Goal: Task Accomplishment & Management: Manage account settings

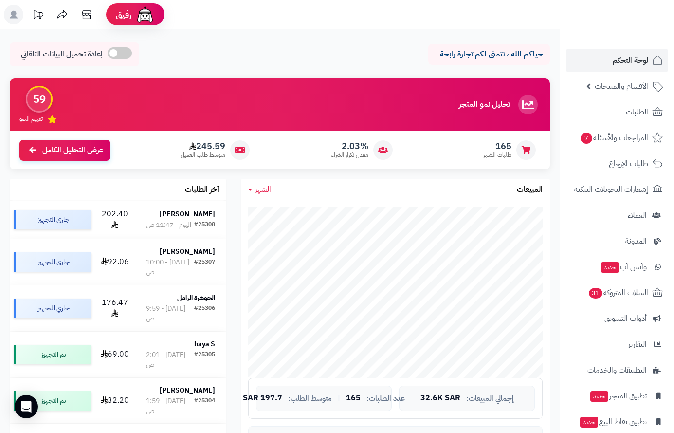
scroll to position [292, 0]
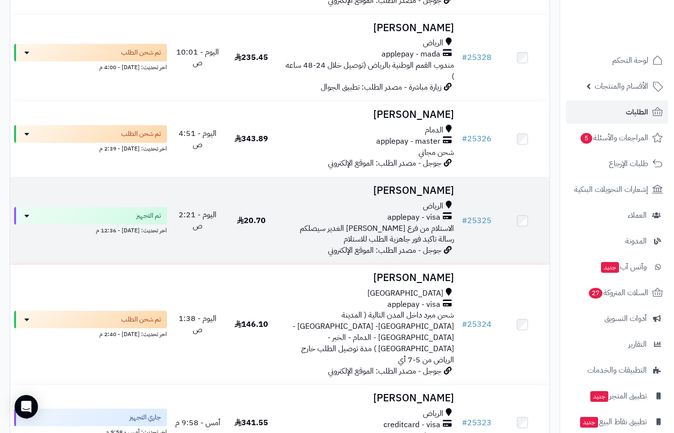
scroll to position [536, 0]
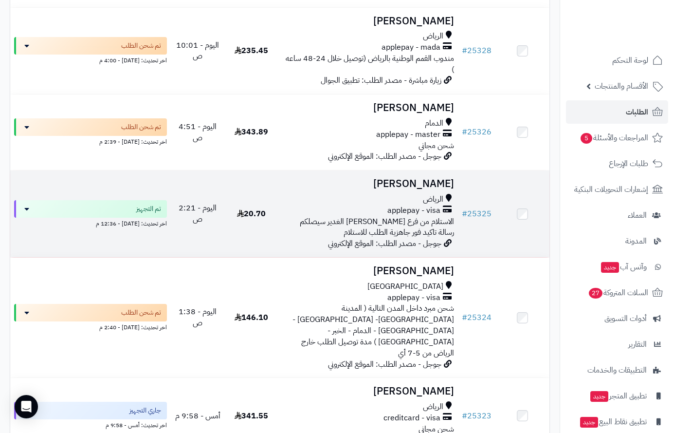
click at [409, 205] on span "applepay - visa" at bounding box center [414, 210] width 53 height 11
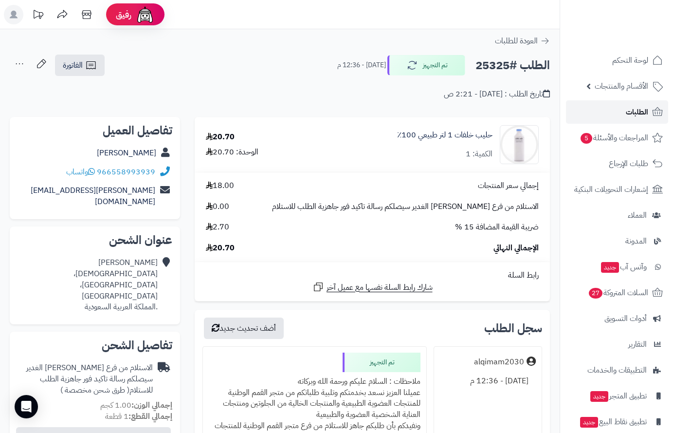
click at [632, 111] on span "الطلبات" at bounding box center [637, 112] width 22 height 14
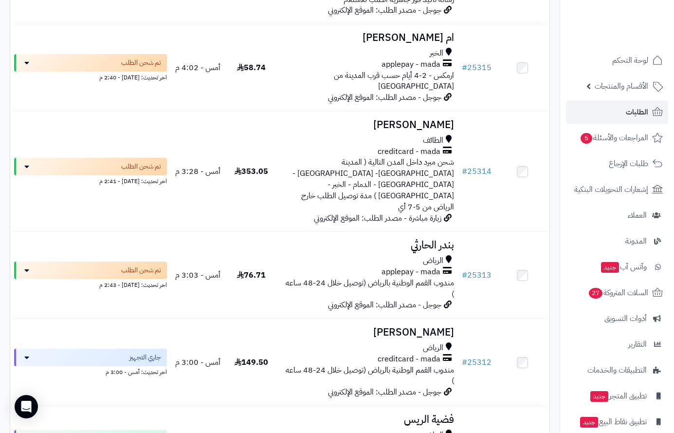
scroll to position [1363, 0]
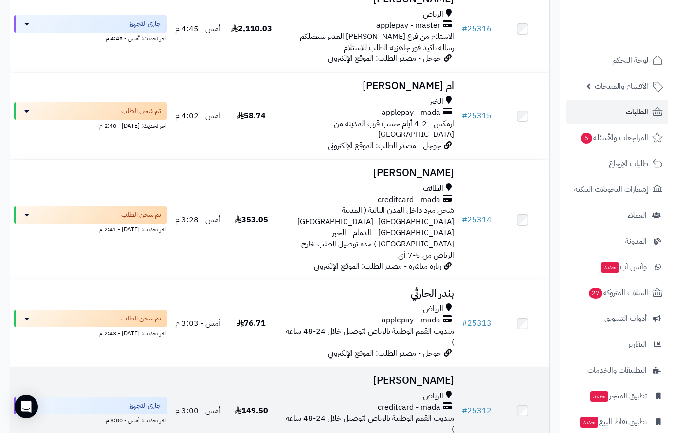
click at [433, 375] on h3 "[PERSON_NAME]" at bounding box center [368, 380] width 172 height 11
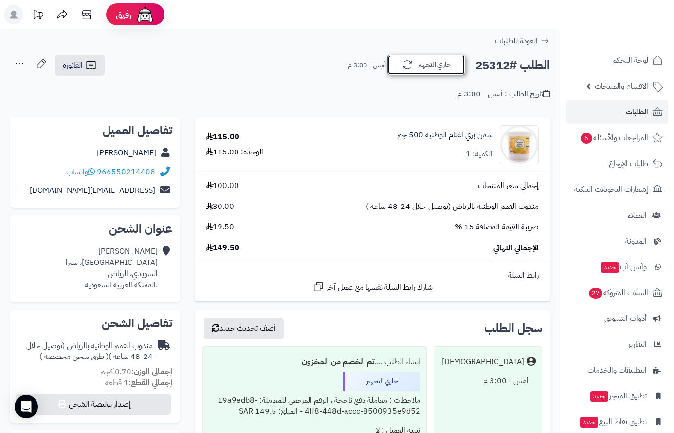
click at [445, 69] on button "جاري التجهيز" at bounding box center [427, 65] width 78 height 20
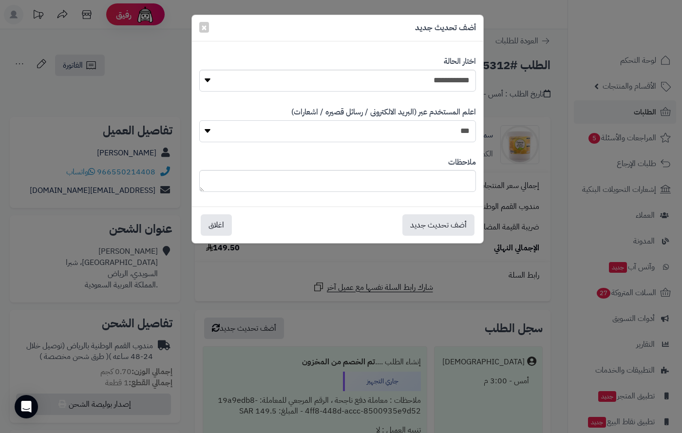
drag, startPoint x: 463, startPoint y: 128, endPoint x: 462, endPoint y: 141, distance: 13.6
click at [463, 130] on select "*** **" at bounding box center [337, 131] width 277 height 22
click at [464, 84] on select "**********" at bounding box center [337, 81] width 277 height 22
select select "*"
click at [199, 70] on select "**********" at bounding box center [337, 81] width 277 height 22
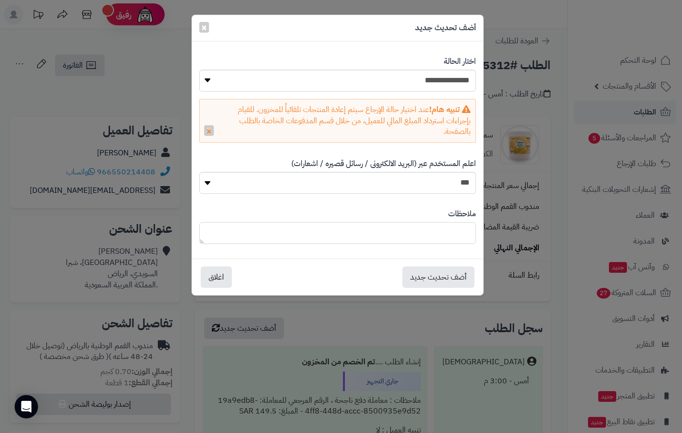
click at [456, 232] on textarea at bounding box center [337, 233] width 277 height 22
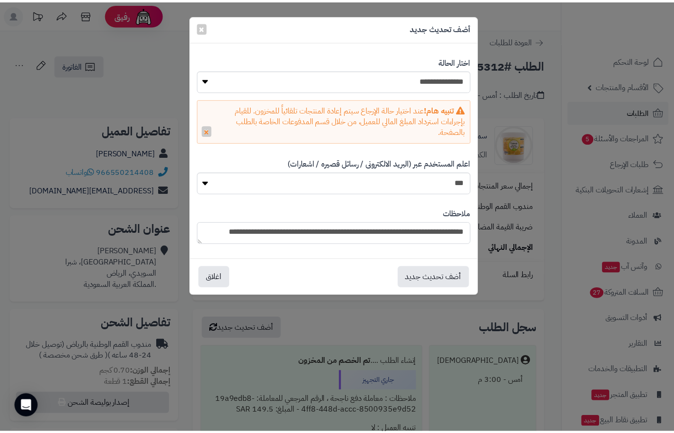
scroll to position [5, 0]
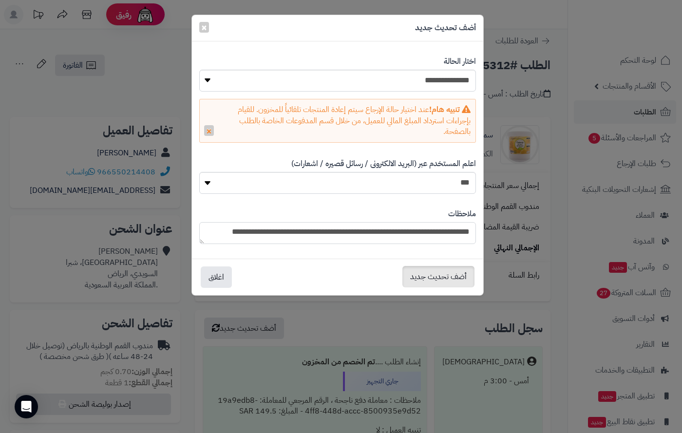
type textarea "**********"
click at [432, 273] on button "أضف تحديث جديد" at bounding box center [438, 276] width 72 height 21
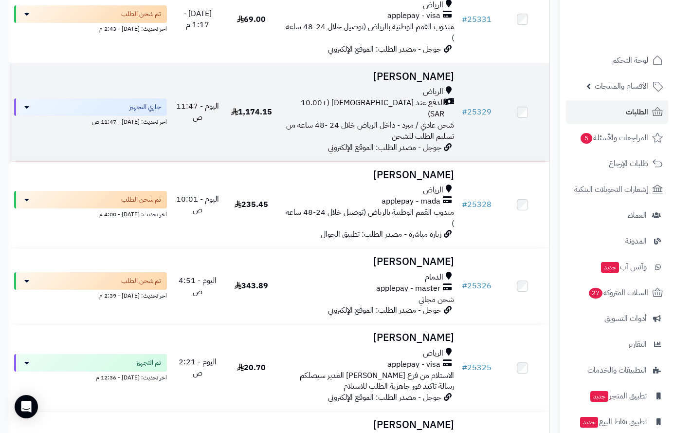
scroll to position [390, 0]
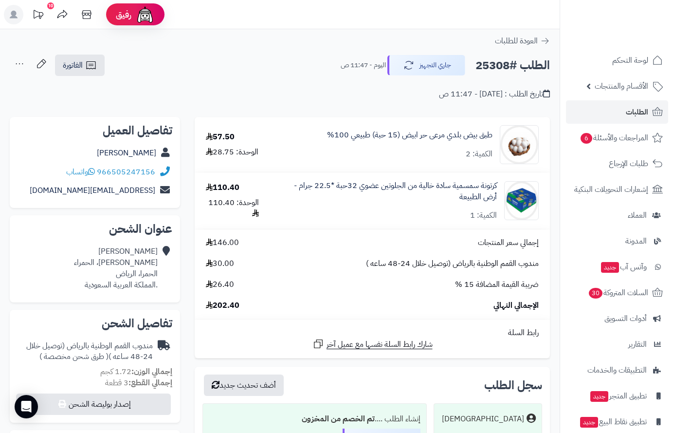
click at [646, 107] on span "الطلبات" at bounding box center [637, 112] width 22 height 14
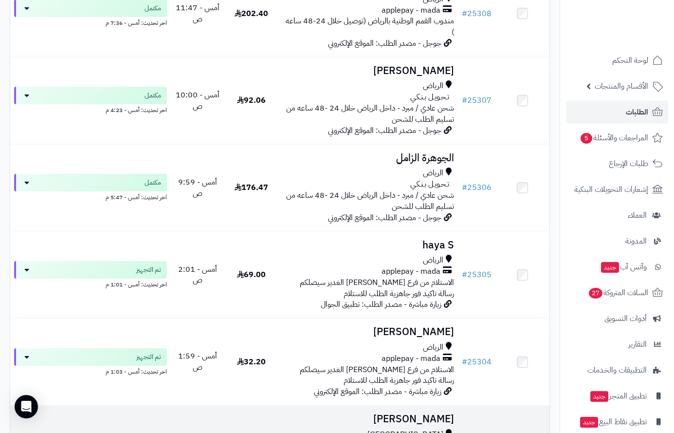
scroll to position [1948, 0]
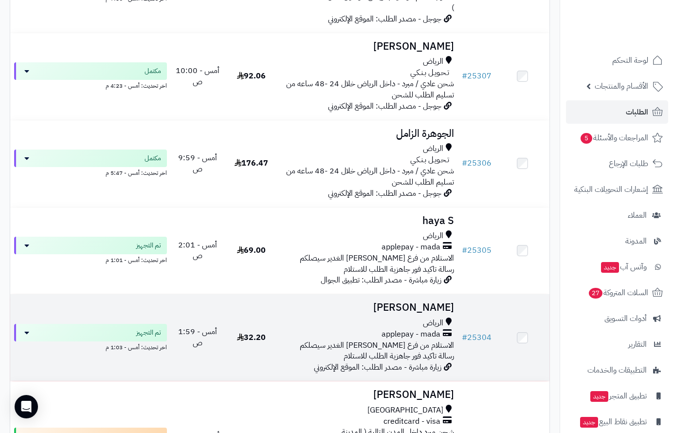
click at [429, 302] on h3 "[PERSON_NAME]" at bounding box center [368, 307] width 172 height 11
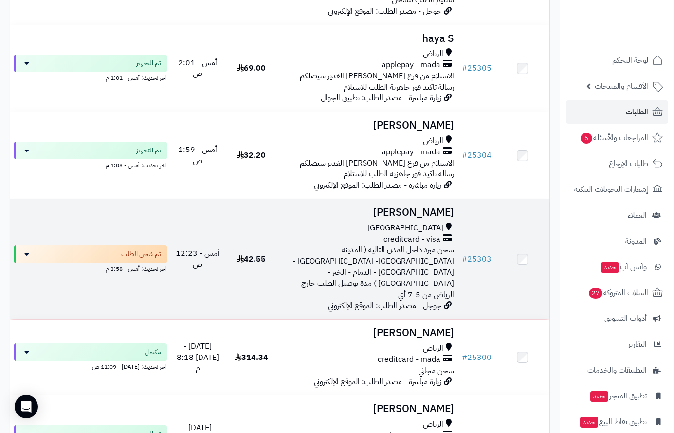
scroll to position [2191, 0]
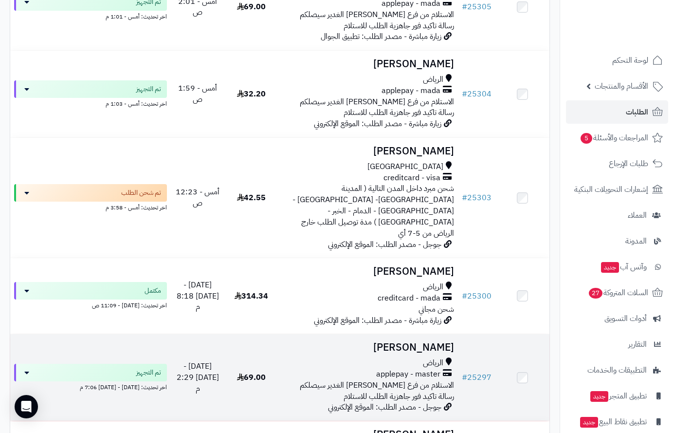
click at [430, 342] on h3 "Amal Omer" at bounding box center [368, 347] width 172 height 11
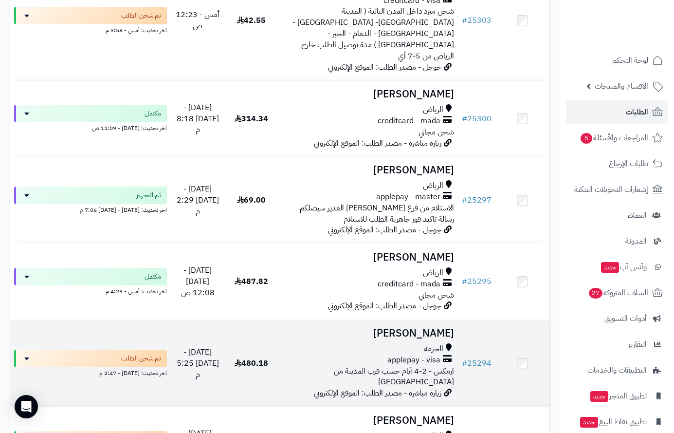
scroll to position [2386, 0]
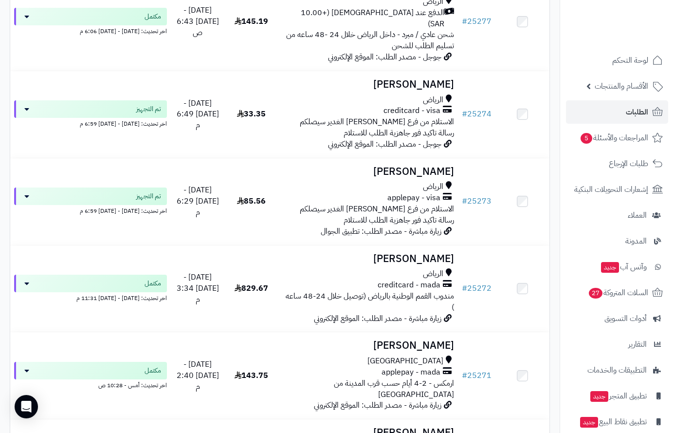
scroll to position [1753, 0]
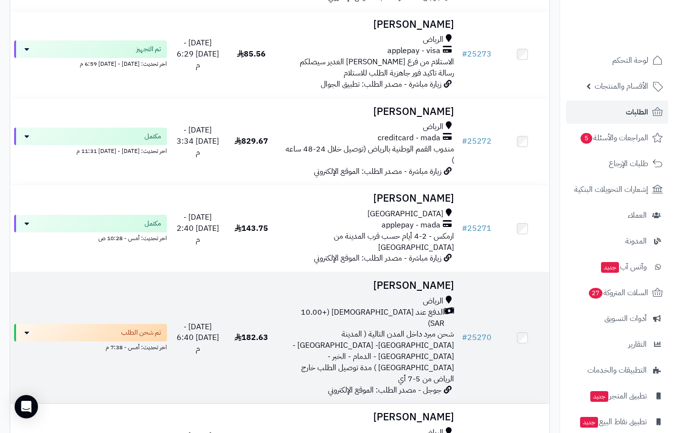
click at [417, 280] on h3 "حسام الحسين" at bounding box center [368, 285] width 172 height 11
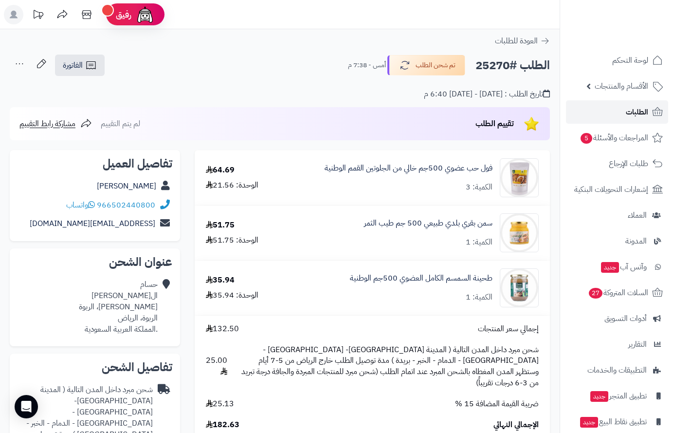
click at [642, 109] on span "الطلبات" at bounding box center [637, 112] width 22 height 14
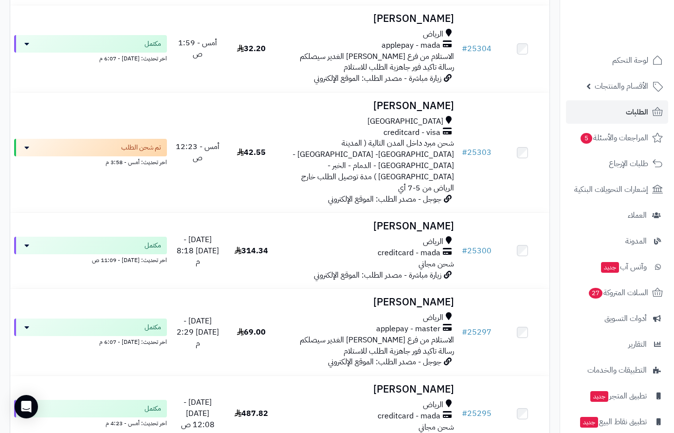
scroll to position [2386, 0]
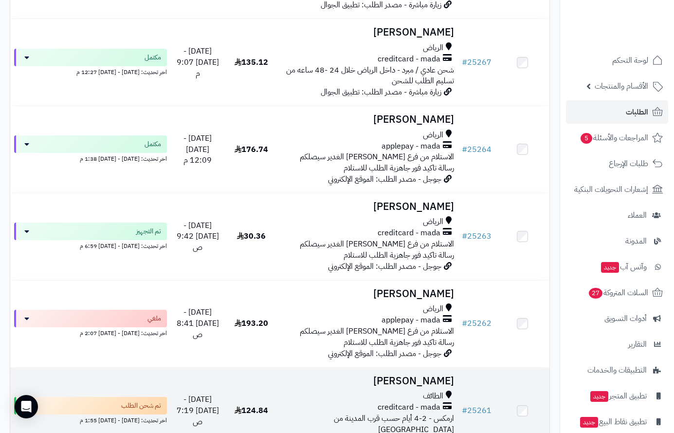
scroll to position [2288, 0]
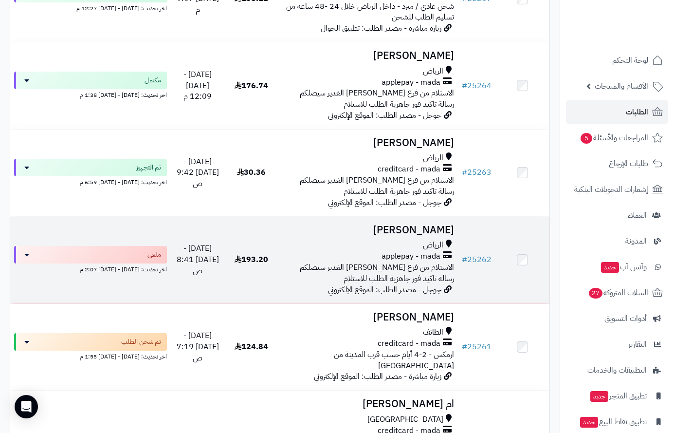
click at [431, 224] on h3 "Abu Sultan" at bounding box center [368, 229] width 172 height 11
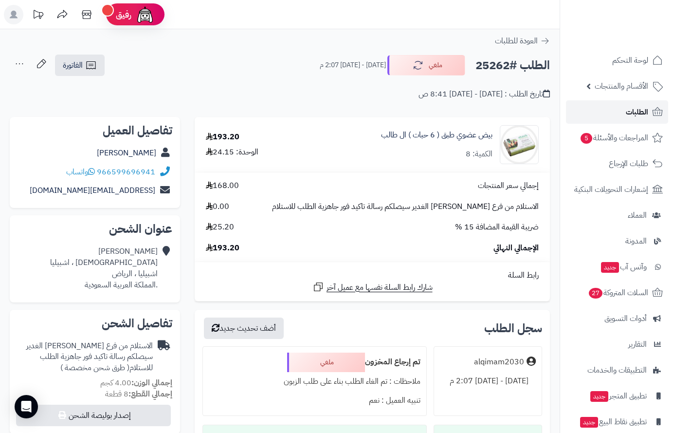
click at [636, 111] on span "الطلبات" at bounding box center [637, 112] width 22 height 14
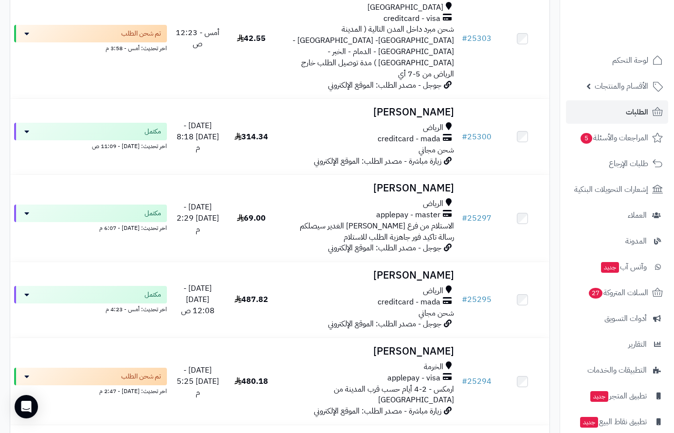
scroll to position [2386, 0]
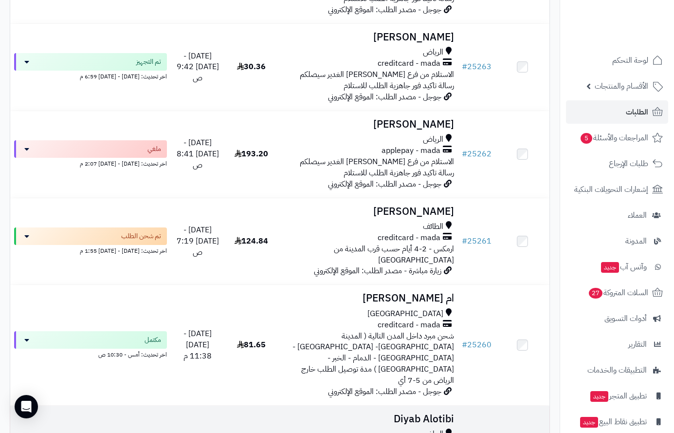
scroll to position [2464, 0]
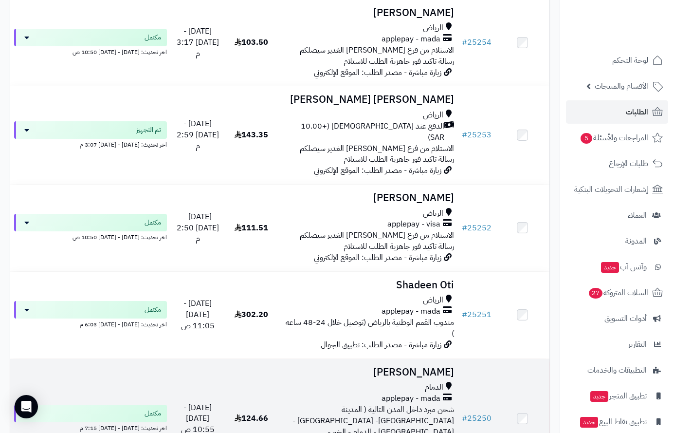
scroll to position [292, 0]
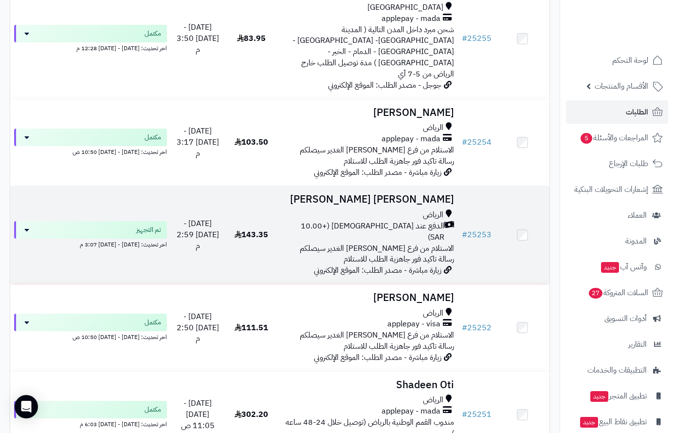
click at [426, 194] on h3 "طارق علي حسين عطيفه" at bounding box center [368, 199] width 172 height 11
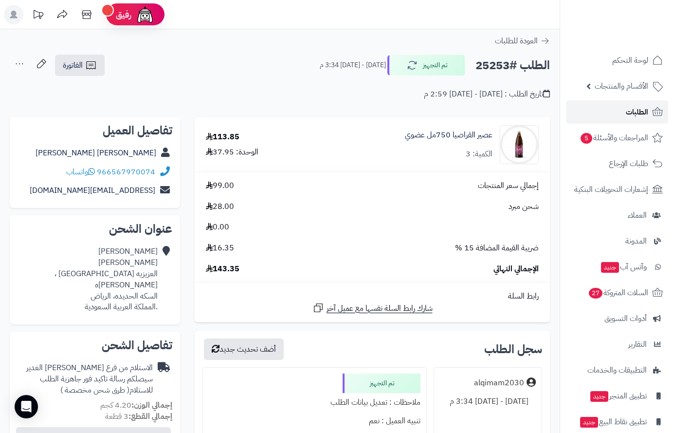
click at [638, 111] on span "الطلبات" at bounding box center [637, 112] width 22 height 14
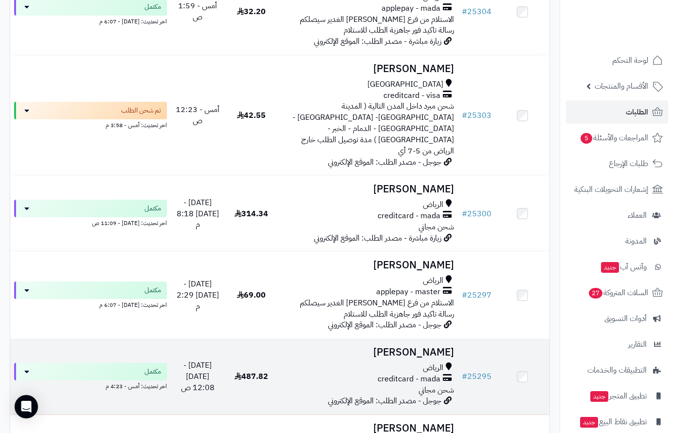
scroll to position [2386, 0]
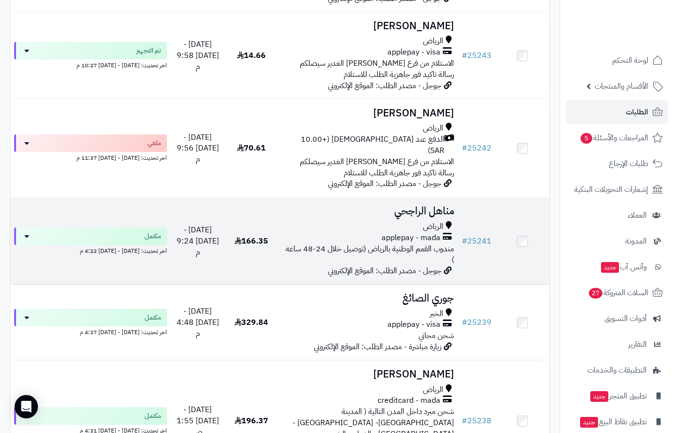
scroll to position [1120, 0]
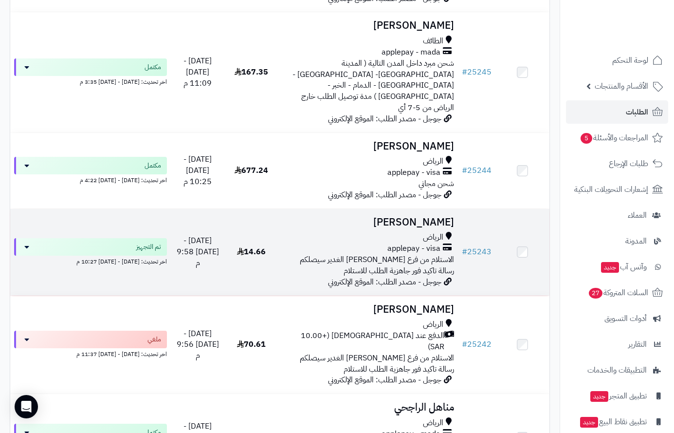
click at [440, 232] on span "الرياض" at bounding box center [433, 237] width 20 height 11
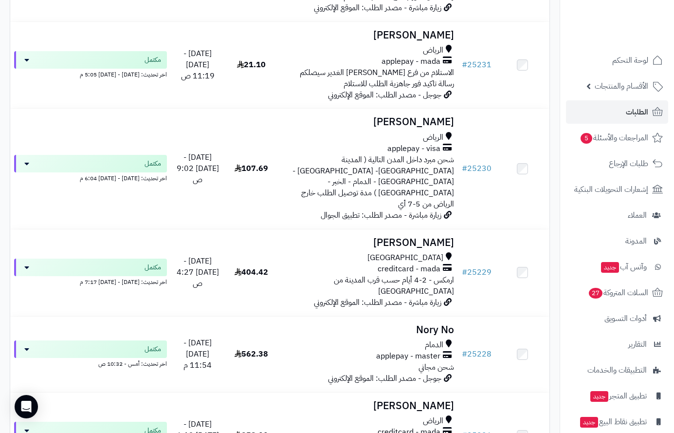
scroll to position [2497, 0]
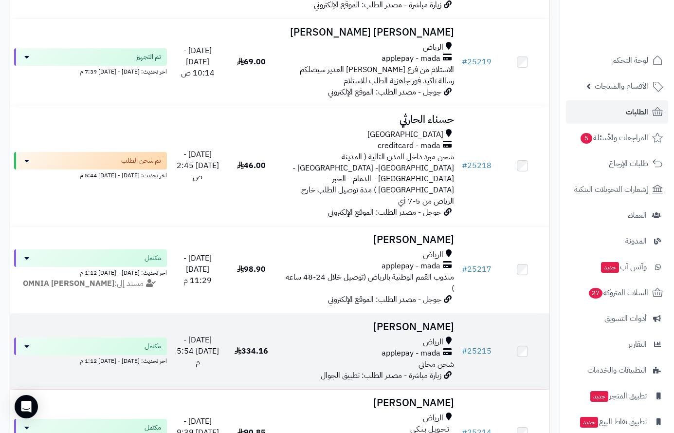
scroll to position [243, 0]
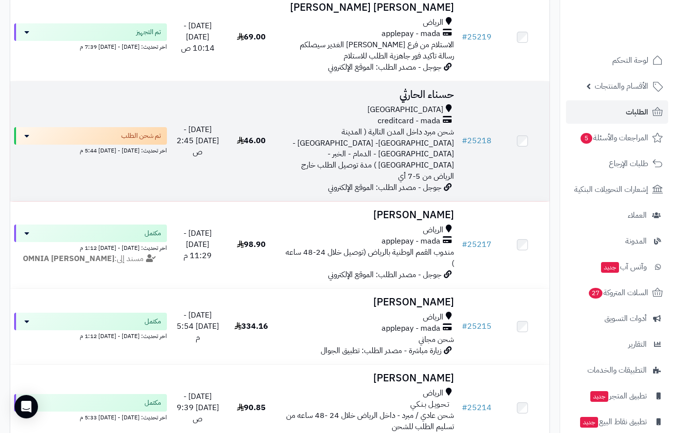
click at [375, 141] on span "شحن مبرد داخل المدن التالية ( المدينة [GEOGRAPHIC_DATA]- [GEOGRAPHIC_DATA] - [G…" at bounding box center [374, 154] width 162 height 56
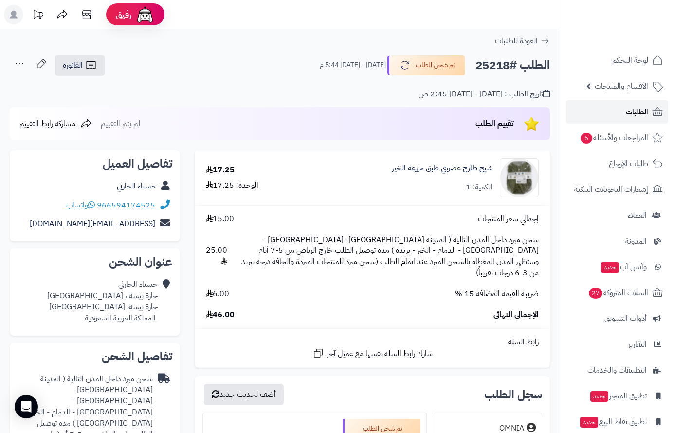
click at [630, 111] on span "الطلبات" at bounding box center [637, 112] width 22 height 14
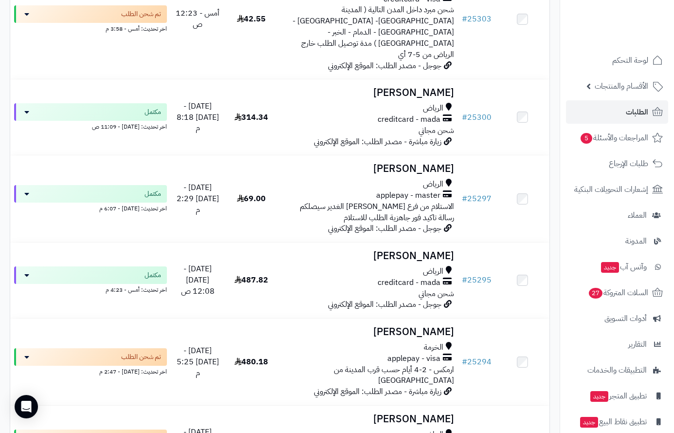
scroll to position [2386, 0]
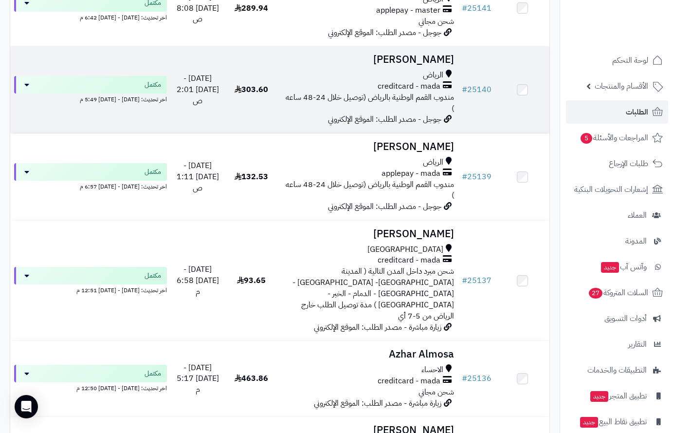
scroll to position [2408, 0]
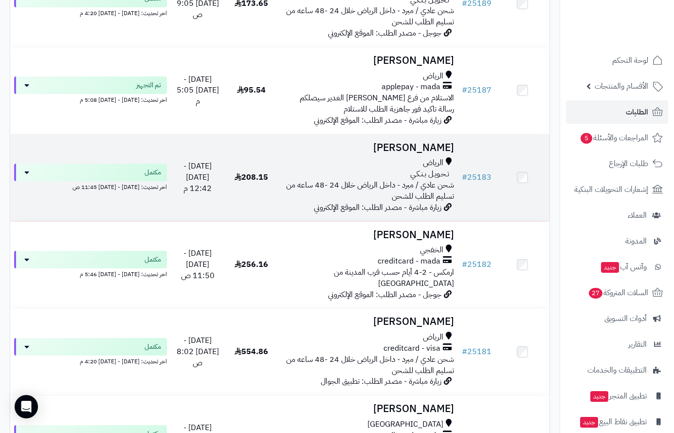
scroll to position [2437, 0]
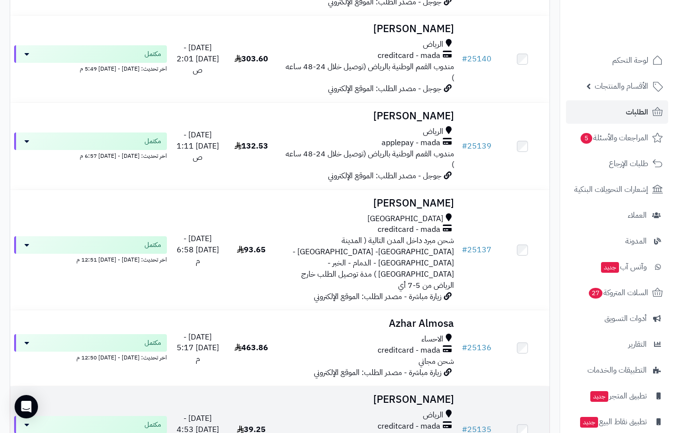
scroll to position [2408, 0]
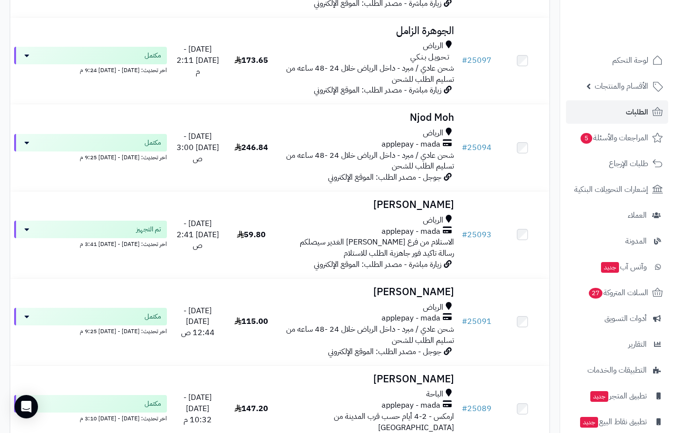
scroll to position [2464, 0]
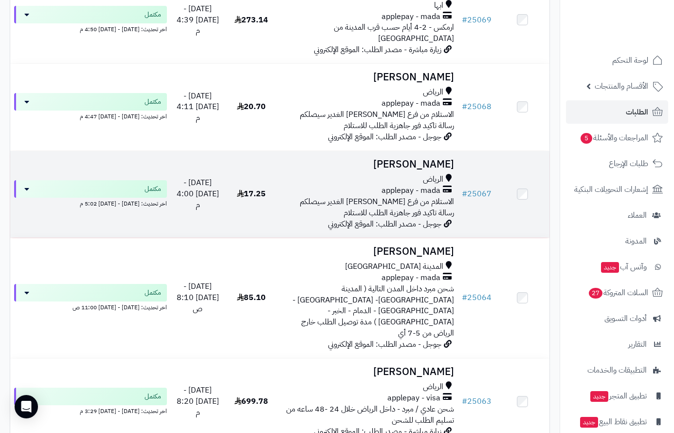
scroll to position [1704, 0]
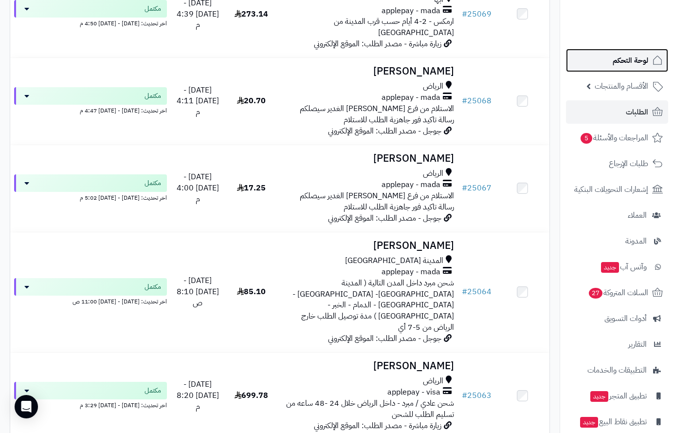
click at [629, 60] on span "لوحة التحكم" at bounding box center [631, 61] width 36 height 14
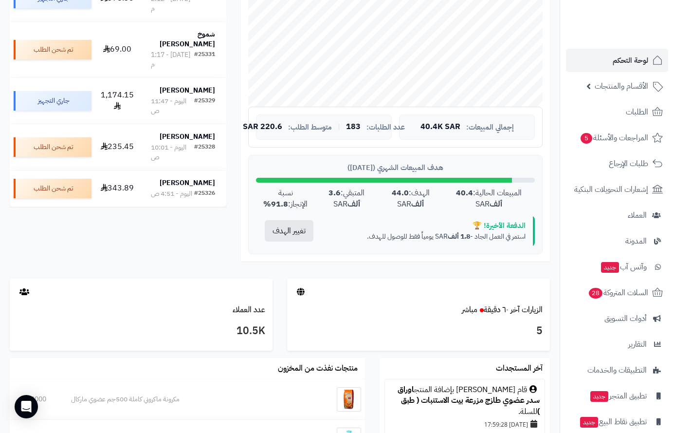
scroll to position [292, 0]
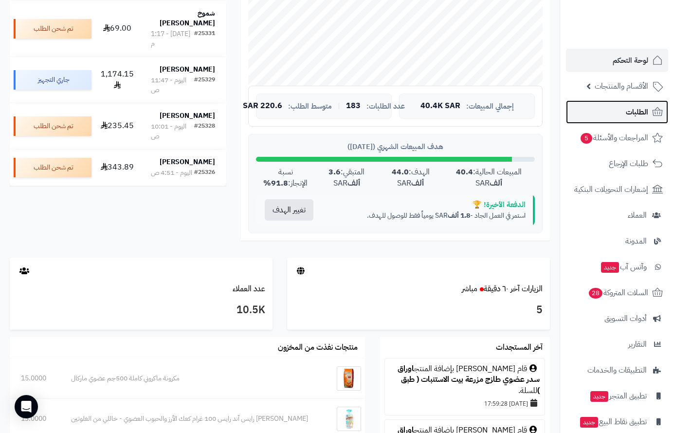
click at [635, 117] on span "الطلبات" at bounding box center [637, 112] width 22 height 14
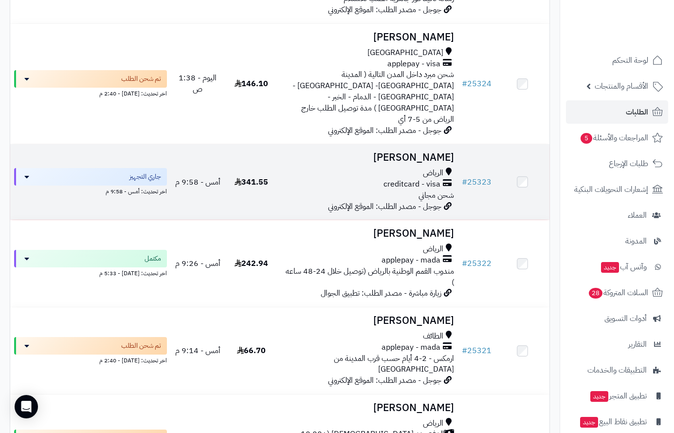
scroll to position [779, 0]
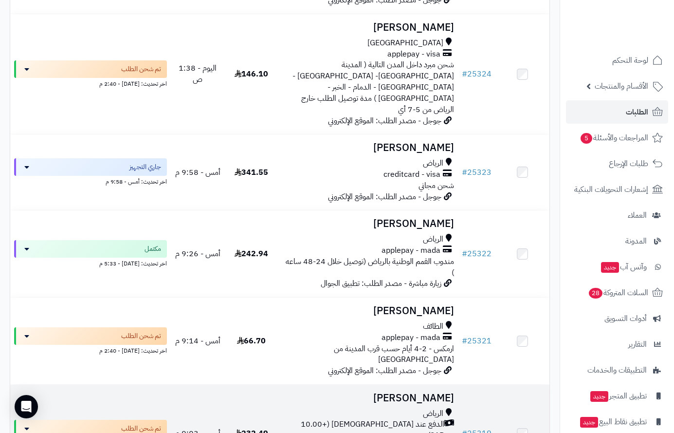
click at [407, 385] on td "Tahani Sami الرياض الدفع عند الاستلام (+10.00 SAR) مندوب القمم الوطنية بالرياض …" at bounding box center [368, 434] width 180 height 98
click at [413, 392] on h3 "[PERSON_NAME]" at bounding box center [368, 397] width 172 height 11
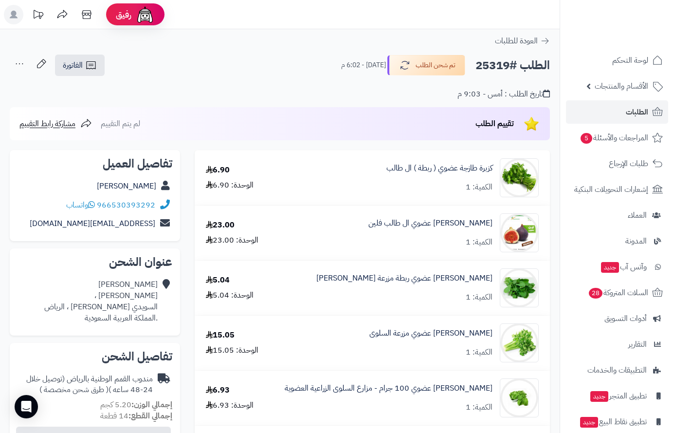
click at [495, 66] on h2 "الطلب #25319" at bounding box center [513, 66] width 74 height 20
copy h2 "25319"
